Goal: Information Seeking & Learning: Find specific fact

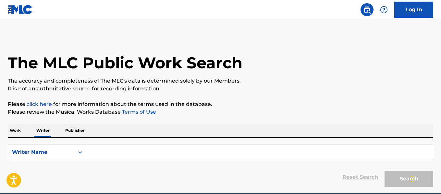
click at [130, 154] on input "Search Form" at bounding box center [259, 153] width 346 height 16
click at [110, 151] on input "Search Form" at bounding box center [259, 153] width 346 height 16
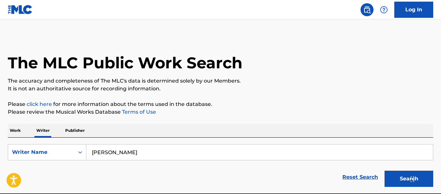
type input "[PERSON_NAME]"
click at [384, 171] on button "Search" at bounding box center [408, 179] width 49 height 16
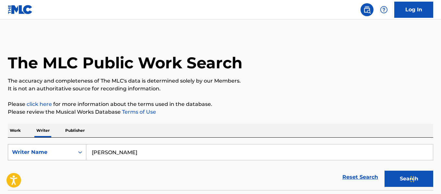
click at [71, 152] on div "Writer Name" at bounding box center [41, 152] width 66 height 12
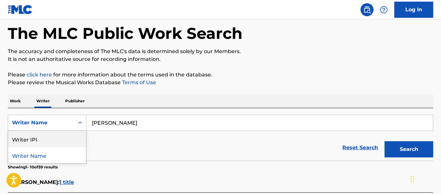
scroll to position [65, 0]
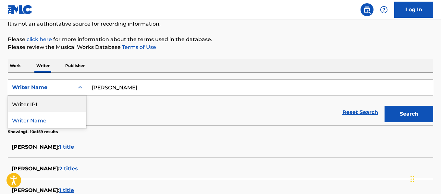
click at [17, 65] on p "Work" at bounding box center [15, 66] width 15 height 14
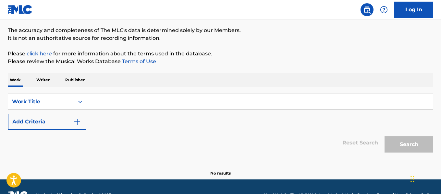
scroll to position [65, 0]
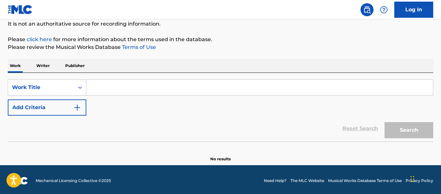
click at [115, 86] on input "Search Form" at bounding box center [259, 88] width 346 height 16
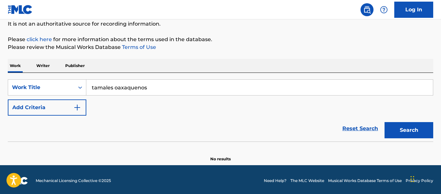
click at [395, 131] on button "Search" at bounding box center [408, 130] width 49 height 16
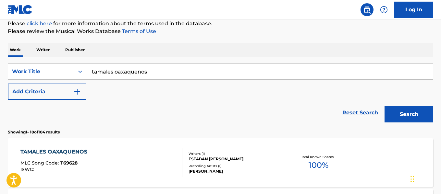
scroll to position [113, 0]
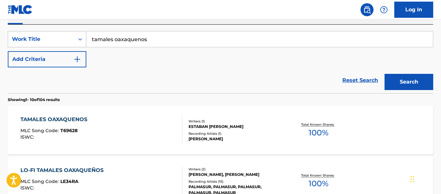
drag, startPoint x: 168, startPoint y: 42, endPoint x: 64, endPoint y: 42, distance: 104.1
click at [64, 42] on div "SearchWithCriteria69b426ba-8162-4ef3-ae66-fd5aad3859d4 Work Title tamales oaxaq…" at bounding box center [220, 39] width 425 height 16
click at [384, 74] on button "Search" at bounding box center [408, 82] width 49 height 16
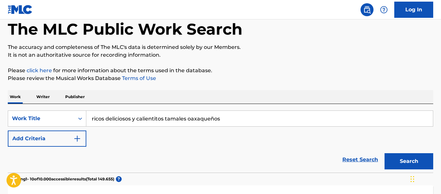
scroll to position [0, 0]
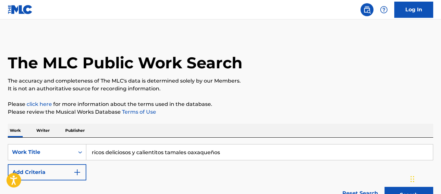
click at [93, 152] on input "ricos deliciosos y calientitos tamales oaxaqueños" at bounding box center [259, 153] width 346 height 16
type input ""ricos deliciosos y calientitos tamales oaxaqueños""
click at [384, 187] on button "Search" at bounding box center [408, 195] width 49 height 16
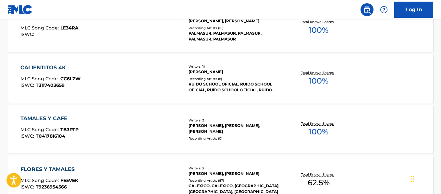
scroll to position [97, 0]
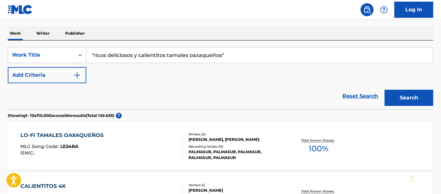
click at [60, 76] on button "Add Criteria" at bounding box center [47, 75] width 78 height 16
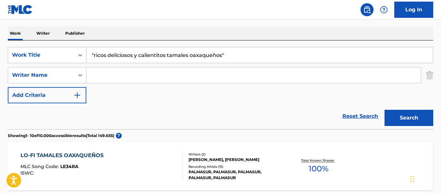
click at [128, 73] on input "Search Form" at bounding box center [253, 75] width 334 height 16
type input "[PERSON_NAME]"
click at [384, 110] on button "Search" at bounding box center [408, 118] width 49 height 16
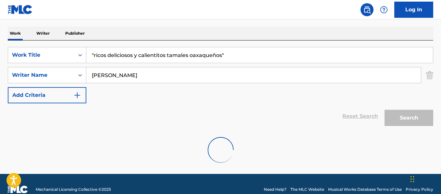
scroll to position [87, 0]
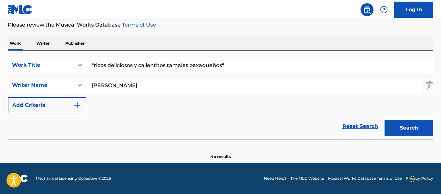
drag, startPoint x: 235, startPoint y: 64, endPoint x: 0, endPoint y: 63, distance: 234.8
click at [0, 63] on div "The MLC Public Work Search The accuracy and completeness of The MLC's data is d…" at bounding box center [220, 53] width 441 height 211
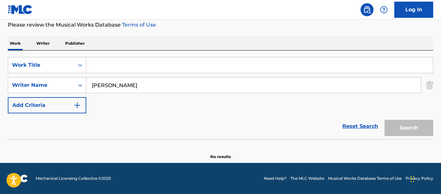
click at [70, 45] on p "Publisher" at bounding box center [74, 44] width 23 height 14
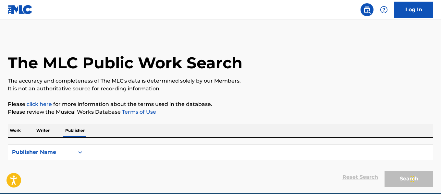
click at [45, 132] on p "Writer" at bounding box center [42, 131] width 17 height 14
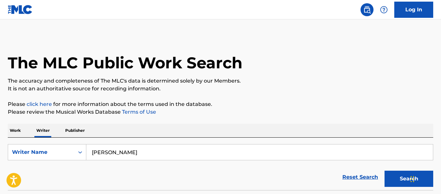
click at [402, 181] on button "Search" at bounding box center [408, 179] width 49 height 16
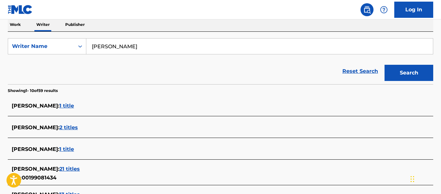
scroll to position [104, 0]
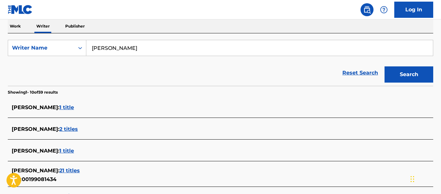
click at [91, 48] on input "[PERSON_NAME]" at bounding box center [259, 48] width 346 height 16
type input ""[PERSON_NAME]""
click at [384, 66] on button "Search" at bounding box center [408, 74] width 49 height 16
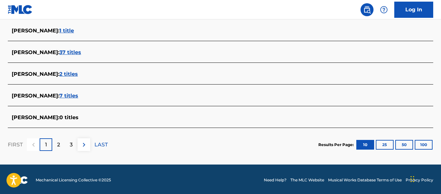
scroll to position [299, 0]
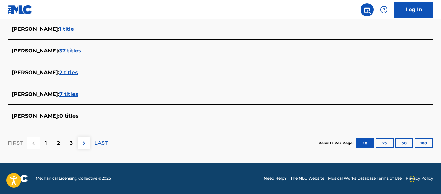
click at [57, 143] on p "2" at bounding box center [58, 143] width 3 height 8
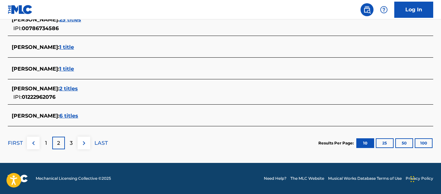
click at [75, 145] on div "3" at bounding box center [71, 143] width 13 height 13
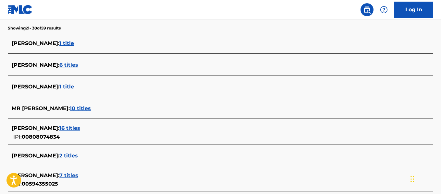
scroll to position [72, 0]
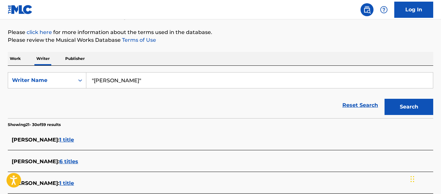
click at [9, 59] on p "Work" at bounding box center [15, 59] width 15 height 14
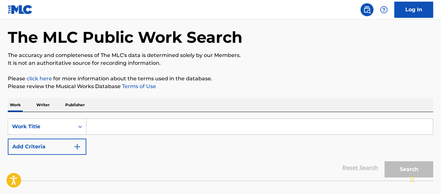
scroll to position [32, 0]
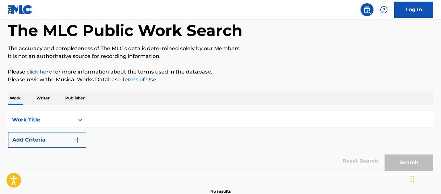
click at [111, 115] on input "Search Form" at bounding box center [259, 120] width 346 height 16
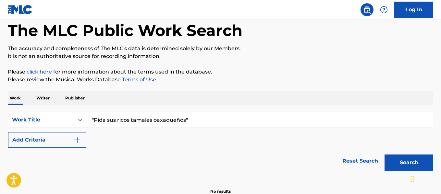
type input ""Pida sus ricos tamales oaxaqueños""
click at [384, 155] on button "Search" at bounding box center [408, 163] width 49 height 16
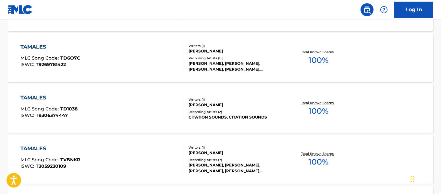
scroll to position [243, 0]
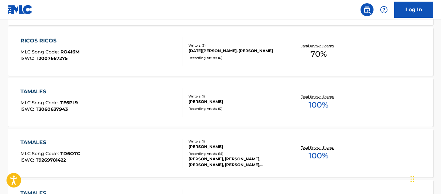
click at [159, 57] on div "RICOS RICOS MLC Song Code : RO4I6M ISWC : T2007667275" at bounding box center [100, 51] width 161 height 29
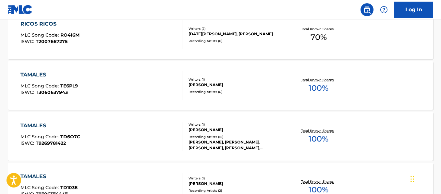
scroll to position [130, 0]
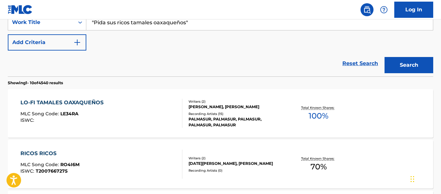
click at [154, 108] on div "LO-FI TAMALES OAXAQUEÑOS MLC Song Code : LE34RA ISWC :" at bounding box center [100, 113] width 161 height 29
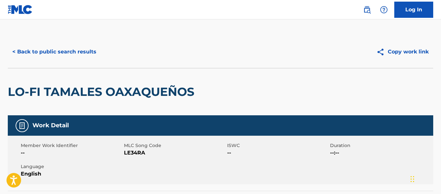
click at [27, 56] on button "< Back to public search results" at bounding box center [54, 52] width 93 height 16
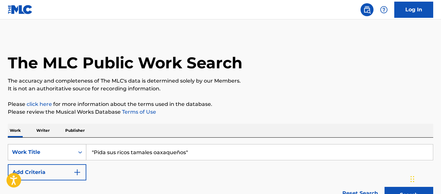
drag, startPoint x: 191, startPoint y: 153, endPoint x: 81, endPoint y: 152, distance: 110.6
click at [81, 152] on div "SearchWithCriteria69b426ba-8162-4ef3-ae66-fd5aad3859d4 Work Title "Pida sus ric…" at bounding box center [220, 152] width 425 height 16
